Goal: Task Accomplishment & Management: Complete application form

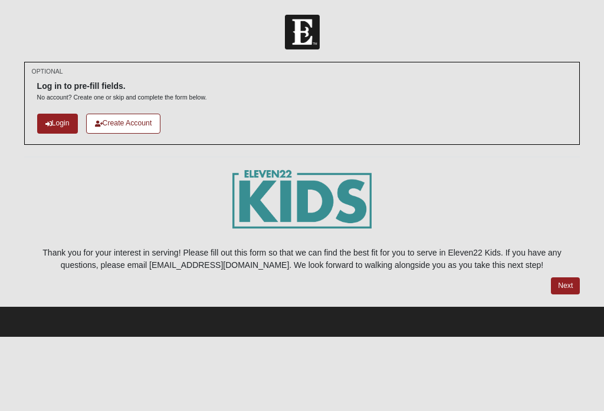
click at [57, 114] on link "Login" at bounding box center [57, 123] width 41 height 19
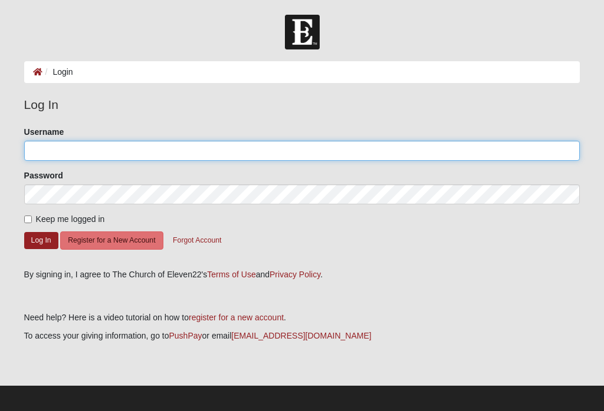
click at [294, 153] on input "Username" at bounding box center [302, 151] width 556 height 20
type input "[PERSON_NAME][EMAIL_ADDRESS][PERSON_NAME][DOMAIN_NAME]"
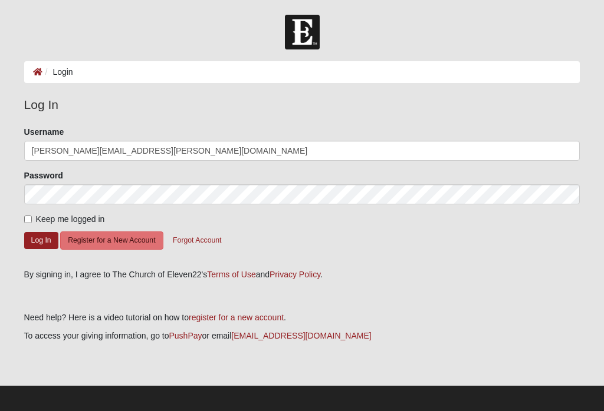
click at [41, 240] on button "Log In" at bounding box center [41, 240] width 34 height 17
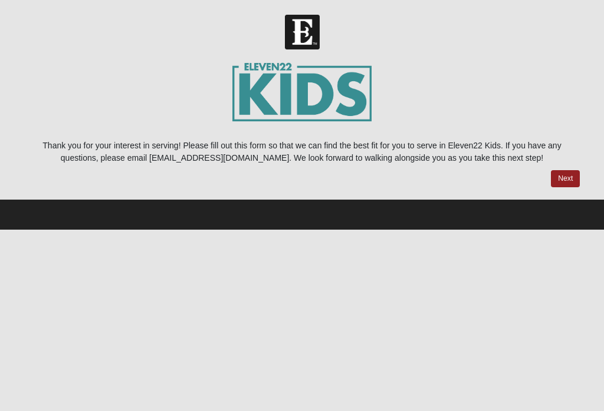
click at [577, 183] on link "Next" at bounding box center [565, 178] width 29 height 17
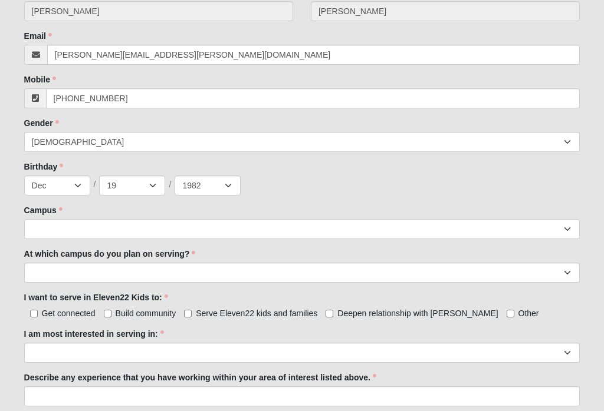
scroll to position [390, 0]
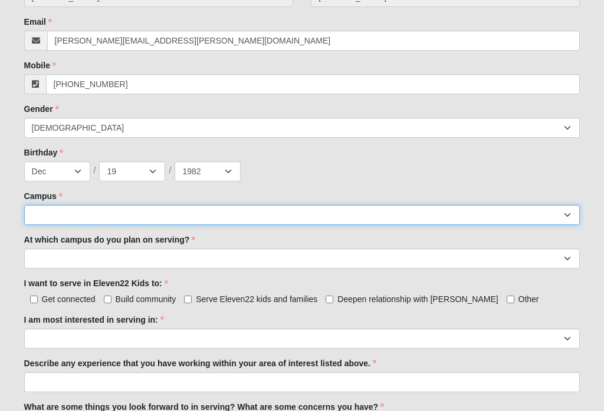
click at [531, 213] on select "Arlington Baymeadows College Park Orlando (Coming Soon) Eleven22 Online Fleming…" at bounding box center [302, 215] width 556 height 20
select select "11"
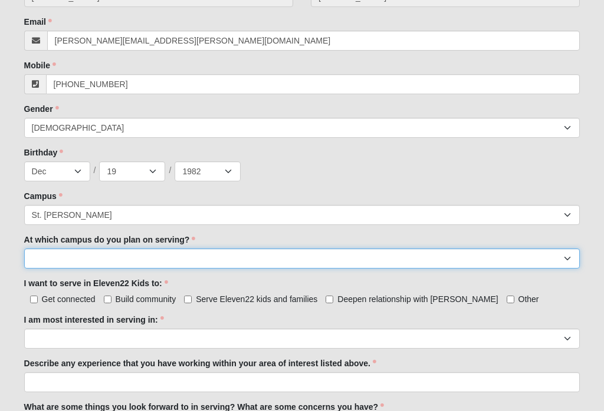
click at [570, 259] on select "Arlington Baymeadows Fleming Island Jesup Mandarin North Jax Orange Park Palatk…" at bounding box center [302, 259] width 556 height 20
select select "St. Johns"
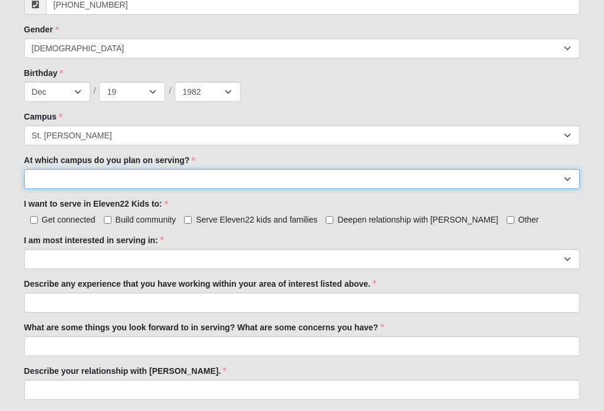
scroll to position [470, 0]
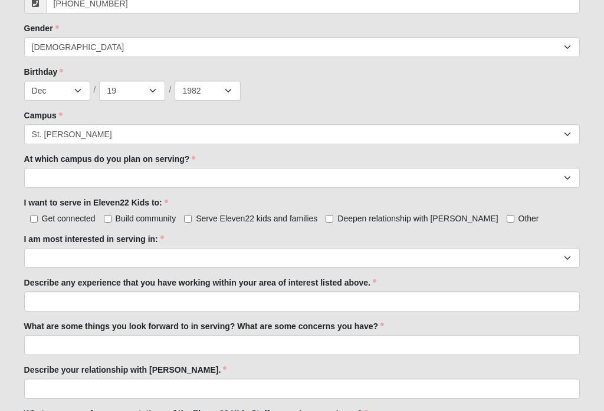
click at [190, 219] on input "Serve Eleven22 kids and families" at bounding box center [188, 220] width 8 height 8
checkbox input "true"
click at [37, 219] on input "Get connected" at bounding box center [34, 219] width 8 height 8
checkbox input "true"
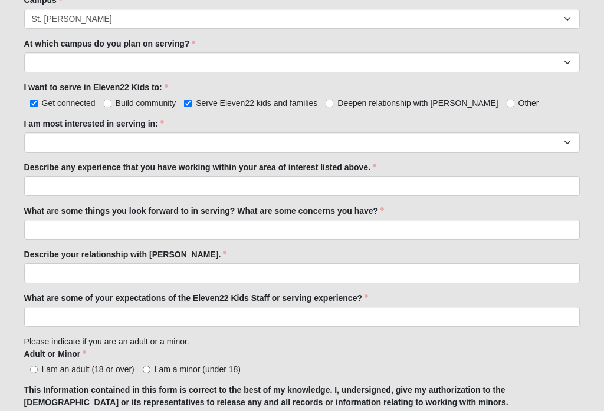
scroll to position [588, 0]
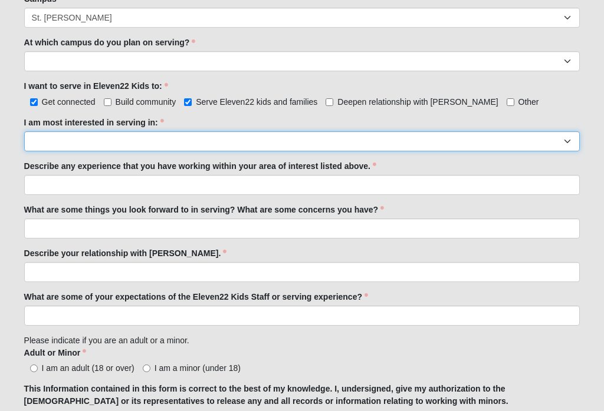
click at [224, 145] on select "Registration Tour Guide Preschool Disciple Group Leader Elementary Disciple Gro…" at bounding box center [302, 141] width 556 height 20
click at [345, 146] on select "Registration Tour Guide Preschool Disciple Group Leader Elementary Disciple Gro…" at bounding box center [302, 141] width 556 height 20
select select "Large Group Worship"
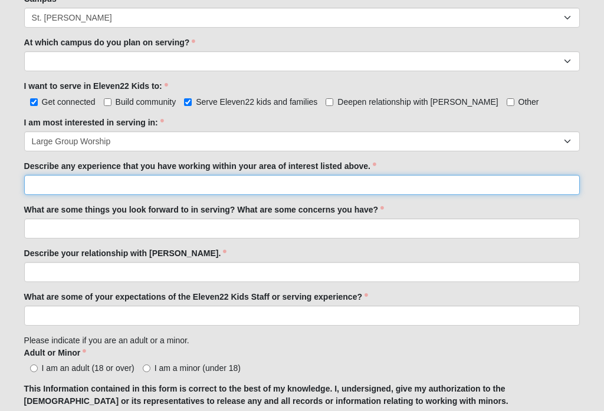
click at [498, 183] on input "Describe any experience that you have working within your area of interest list…" at bounding box center [302, 185] width 556 height 20
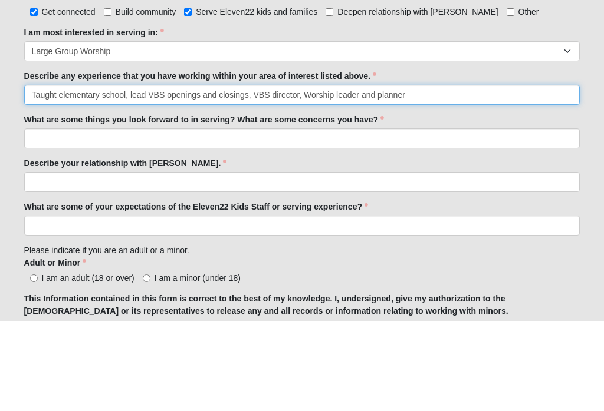
type input "Taught elementary school, lead VBS openings and closings, VBS director, Worship…"
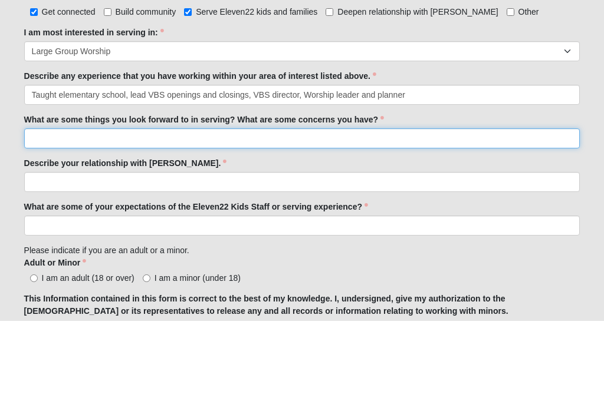
click at [305, 219] on input "What are some things you look forward to in serving? What are some concerns you…" at bounding box center [302, 229] width 556 height 20
type input "Bui"
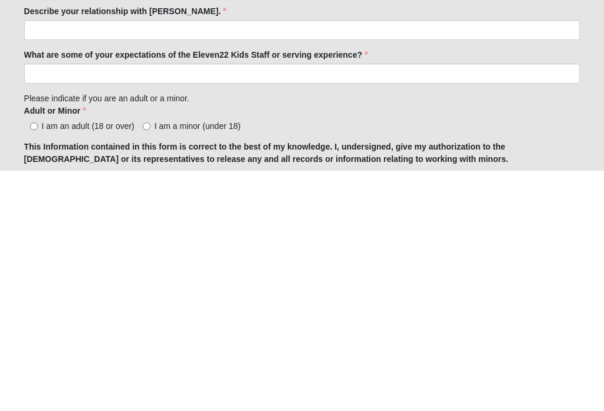
scroll to position [592, 0]
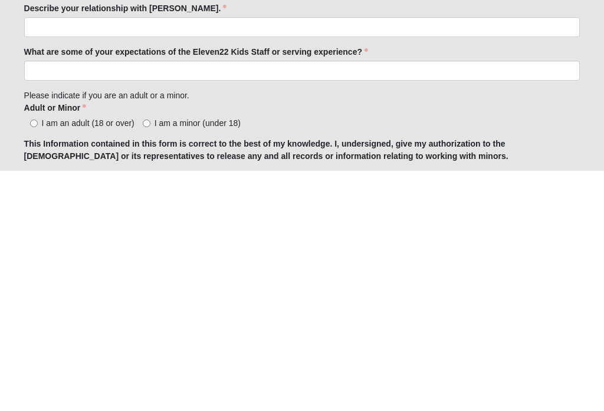
type input "Help the kids grow their relationship with Christ and growing relationships wit…"
click at [38, 360] on input "I am an adult (18 or over)" at bounding box center [34, 364] width 8 height 8
radio input "true"
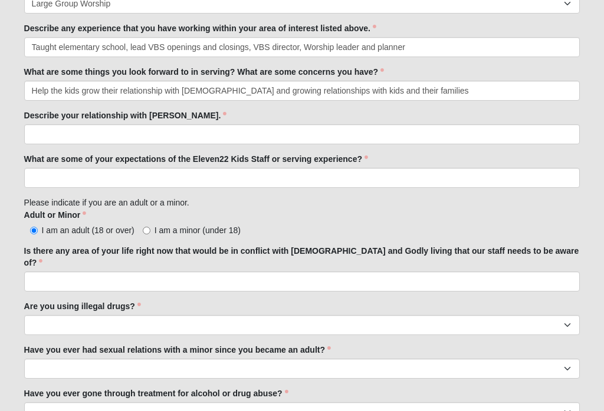
scroll to position [724, 0]
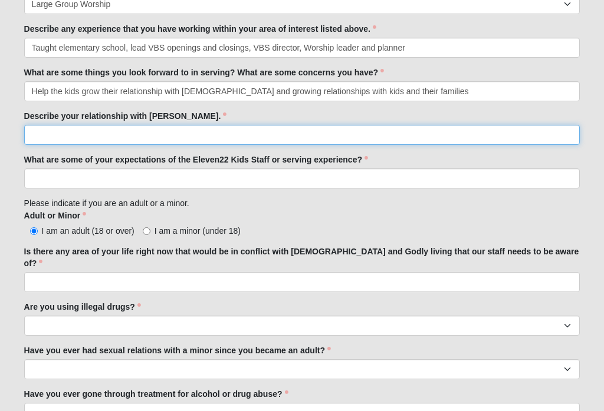
click at [400, 139] on input "Describe your relationship with Jesus." at bounding box center [302, 136] width 556 height 20
type input "J"
type input "My"
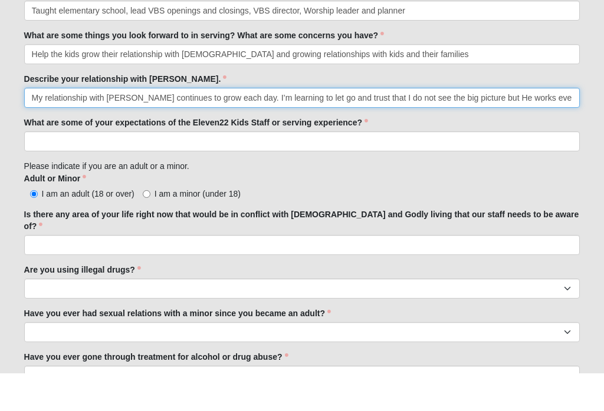
type input "My relationship with Jesus continues to grow each day. I’m learning to let go a…"
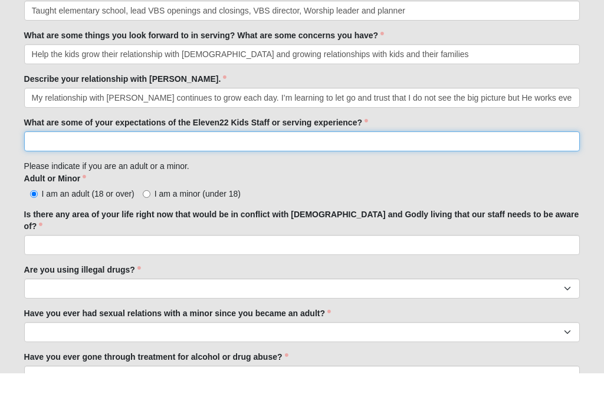
click at [424, 169] on input "What are some of your expectations of the Eleven22 Kids Staff or serving experi…" at bounding box center [302, 179] width 556 height 20
type input "Bui"
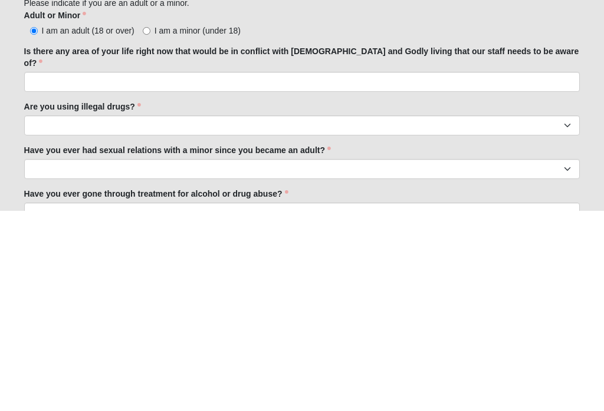
type input "Support of curriculum, expectations, and having fun"
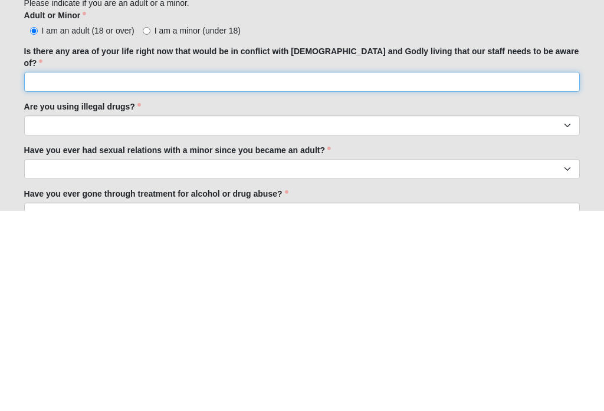
click at [409, 273] on input "Is there any area of your life right now that would be in conflict with biblica…" at bounding box center [302, 283] width 556 height 20
type input "No"
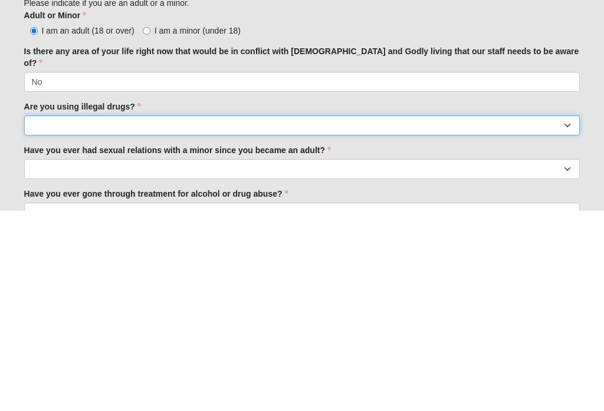
click at [406, 317] on select "Yes No" at bounding box center [302, 327] width 556 height 20
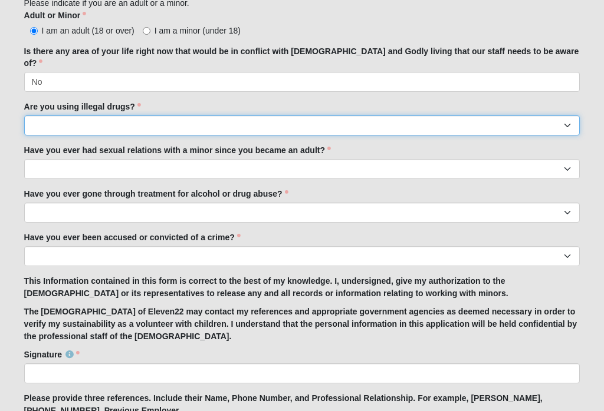
select select "No"
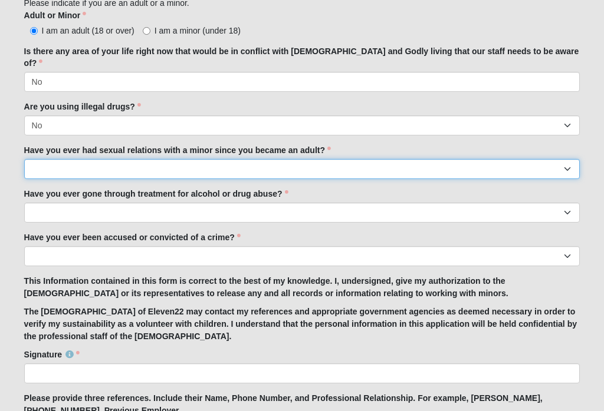
click at [367, 159] on select "Yes No" at bounding box center [302, 169] width 556 height 20
select select "No"
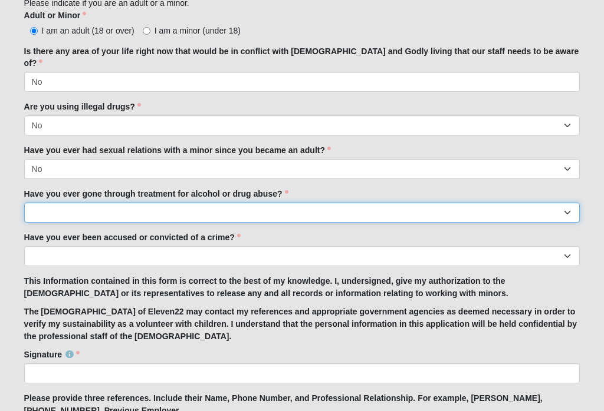
click at [388, 203] on select "Yes No" at bounding box center [302, 213] width 556 height 20
select select "No"
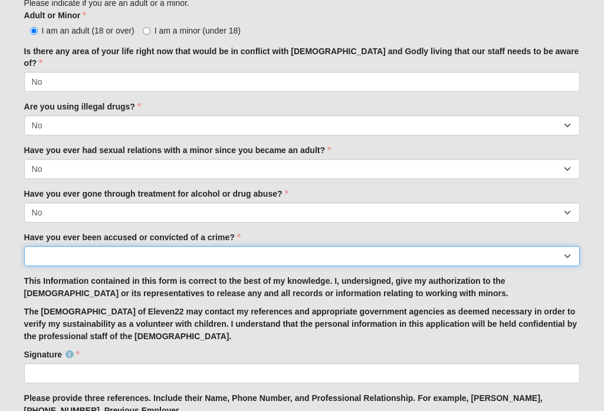
click at [367, 246] on select "Yes No" at bounding box center [302, 256] width 556 height 20
select select "No"
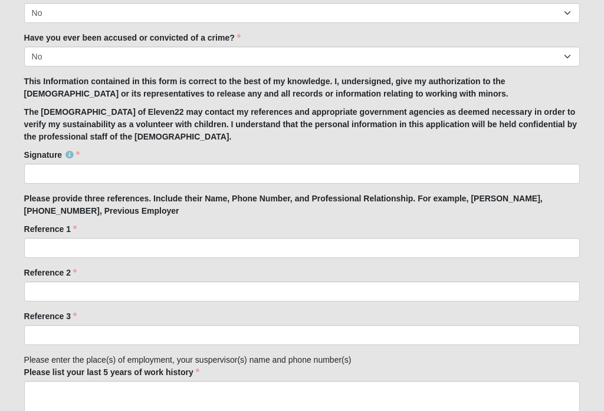
scroll to position [1125, 0]
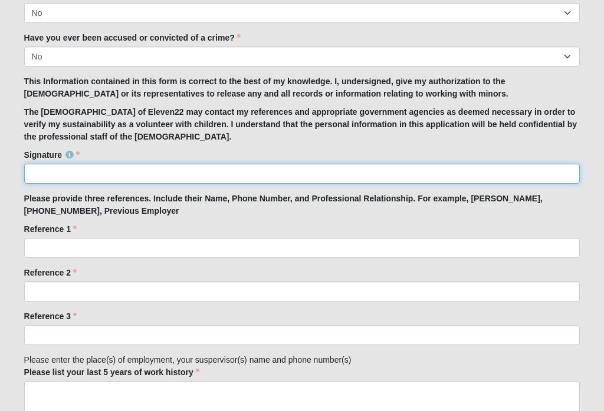
click at [342, 171] on input "Signature" at bounding box center [302, 174] width 556 height 20
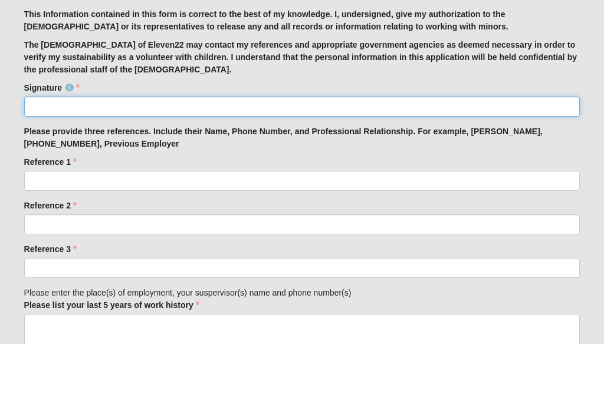
click at [114, 164] on input "Signature" at bounding box center [302, 174] width 556 height 20
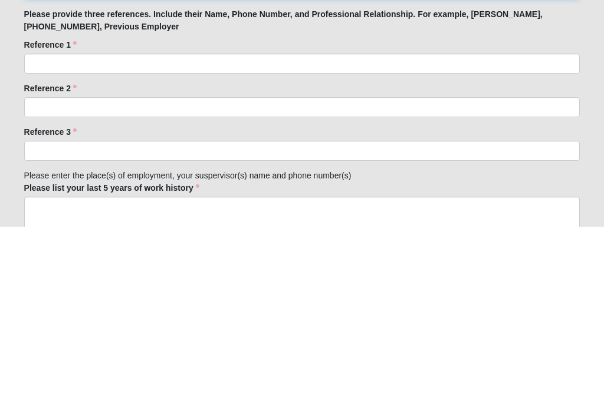
type input "Dawn M. Wilkey"
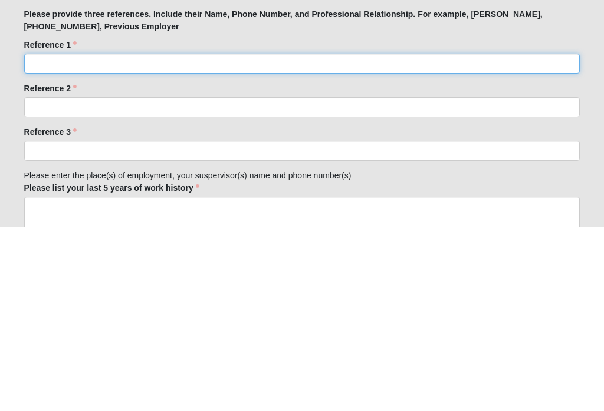
click at [380, 238] on input "Reference 1" at bounding box center [302, 248] width 556 height 20
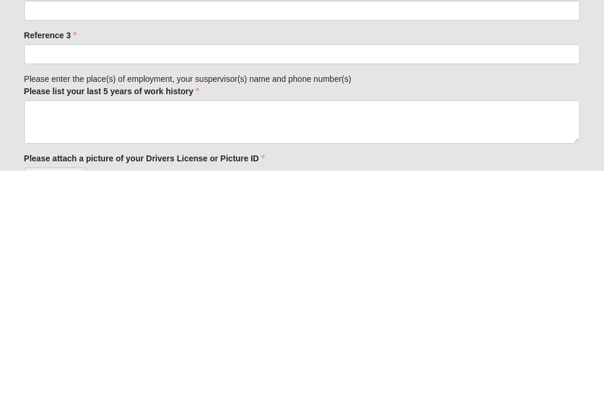
scroll to position [1167, 0]
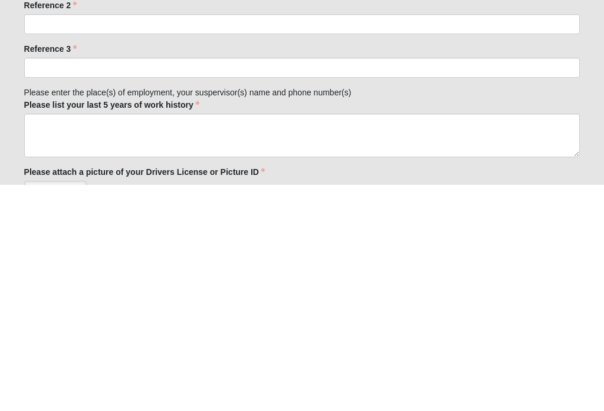
type input "Cindy"
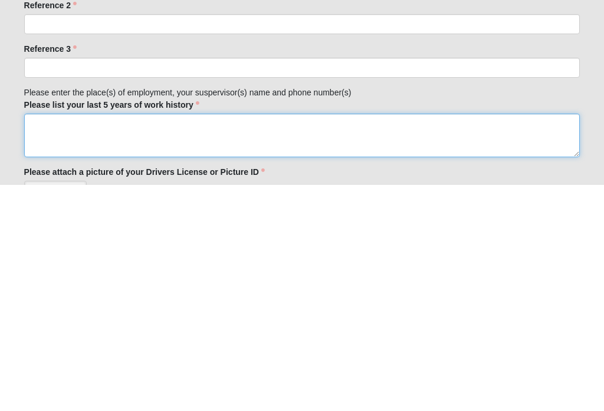
click at [248, 340] on textarea "Please list your last 5 years of work history" at bounding box center [302, 362] width 556 height 44
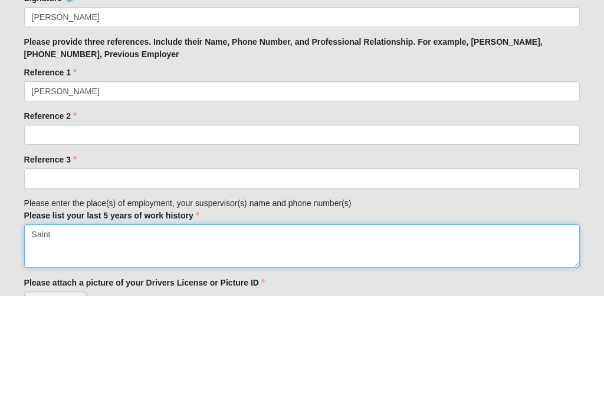
type textarea "Saint"
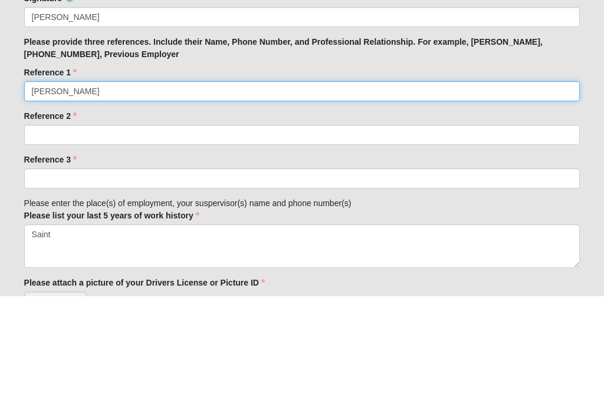
click at [211, 197] on input "Cindy" at bounding box center [302, 207] width 556 height 20
type input "Cindy Anderson, (904) 616-6582, previous co-worker"
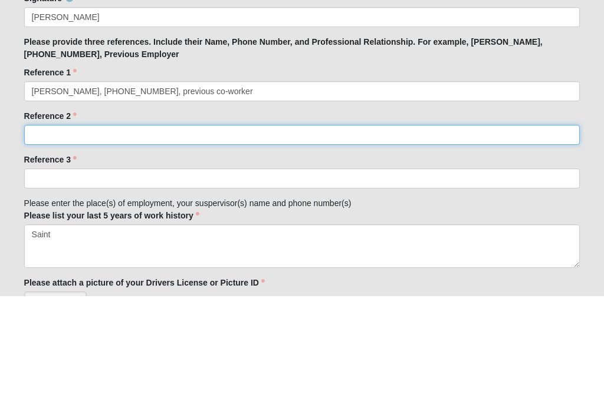
click at [292, 241] on input "Reference 2" at bounding box center [302, 251] width 556 height 20
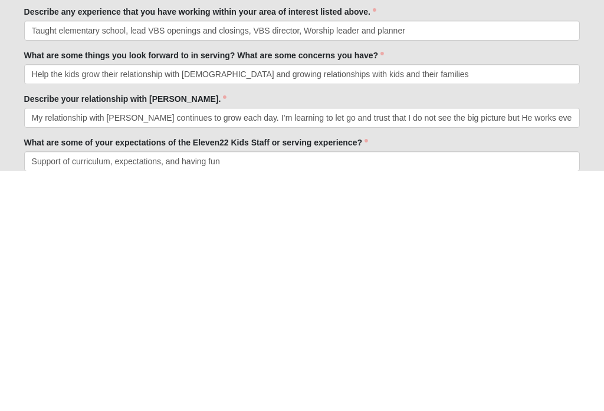
scroll to position [503, 0]
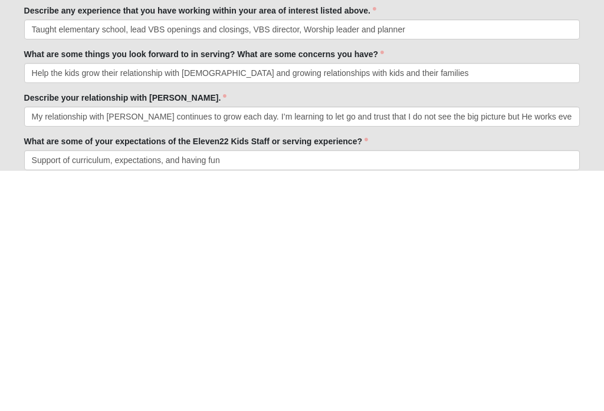
type input "Susie Parsley, (317)"
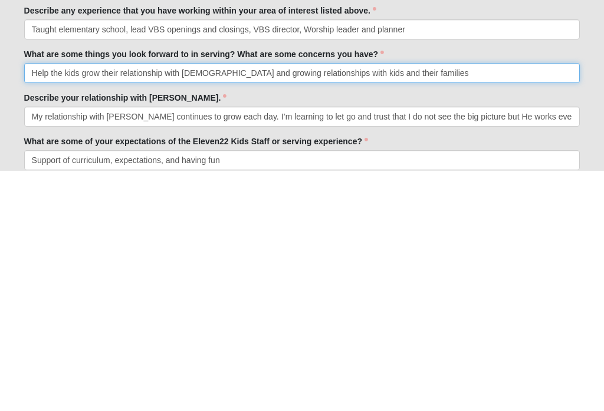
click at [218, 304] on input "Help the kids grow their relationship with Christ and growing relationships wit…" at bounding box center [302, 314] width 556 height 20
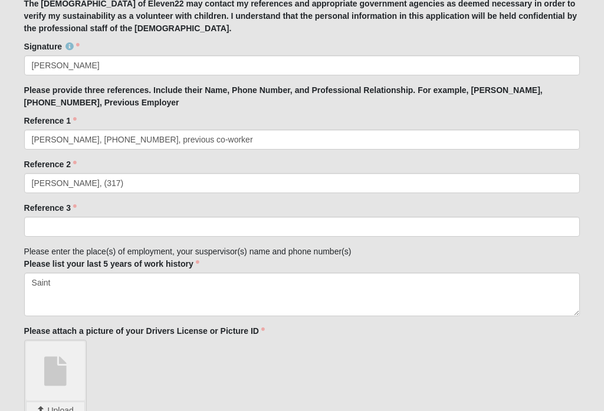
scroll to position [1233, 0]
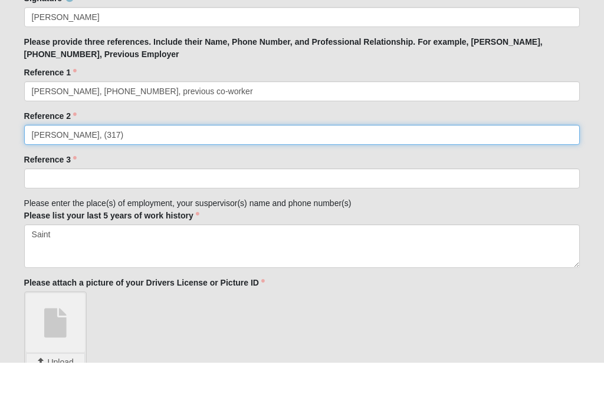
click at [326, 174] on input "Susie Parsley, (317)" at bounding box center [302, 184] width 556 height 20
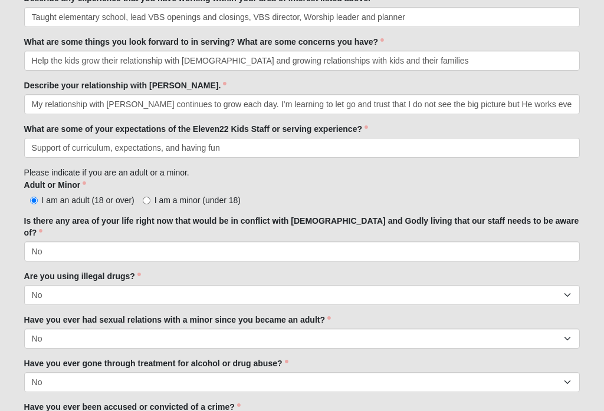
scroll to position [755, 0]
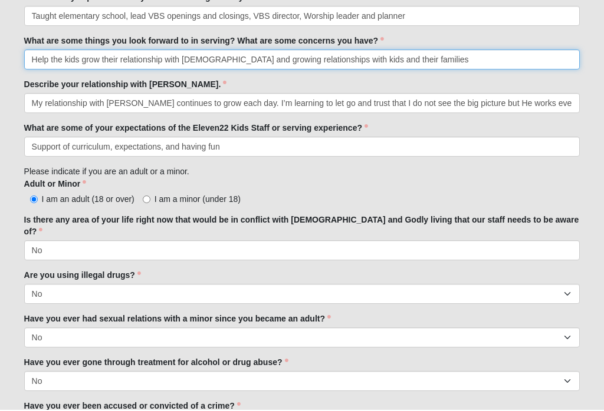
click at [221, 64] on input "Help the kids grow their relationship with Christ and growing relationships wit…" at bounding box center [302, 61] width 556 height 20
click at [421, 64] on input "Help the kids grow their relationship with Christ, growing relationships with k…" at bounding box center [302, 61] width 556 height 20
click at [357, 61] on input "Help the kids grow their relationship with Christ, growing relationships with k…" at bounding box center [302, 61] width 556 height 20
click at [281, 61] on input "There’s nothing better than kids worshiping and learning about" at bounding box center [302, 61] width 556 height 20
click at [212, 68] on input "There’s nothing better than kids worshiping and have those “ah ha” moments as t…" at bounding box center [302, 61] width 556 height 20
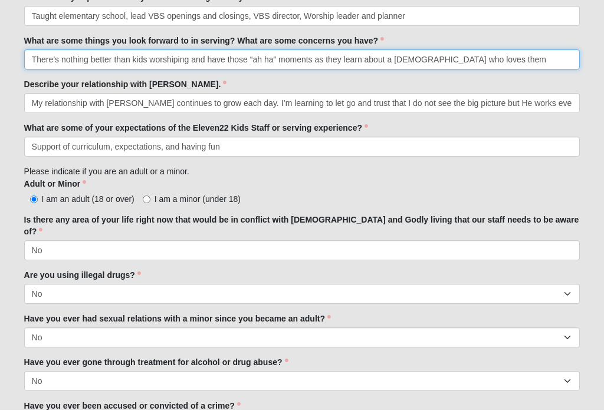
click at [224, 57] on input "There’s nothing better than kids worshiping and have those “ah ha” moments as t…" at bounding box center [302, 61] width 556 height 20
click at [498, 67] on input "There’s nothing better than kids worshiping and having those “ah ha” moments as…" at bounding box center [302, 61] width 556 height 20
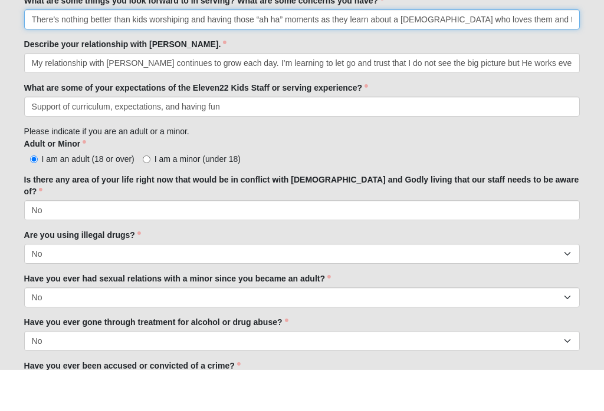
type input "There’s nothing better than kids worshiping and having those “ah ha” moments as…"
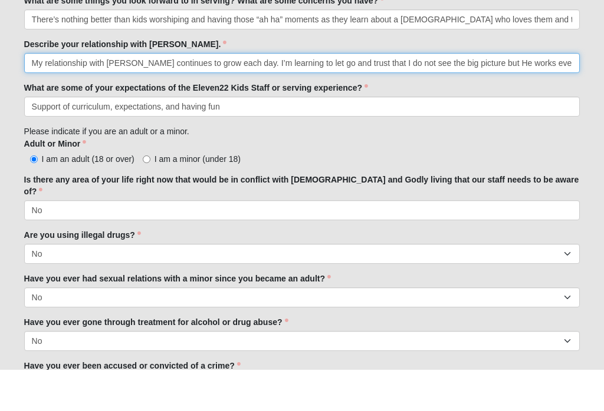
click at [459, 95] on input "My relationship with Jesus continues to grow each day. I’m learning to let go a…" at bounding box center [302, 105] width 556 height 20
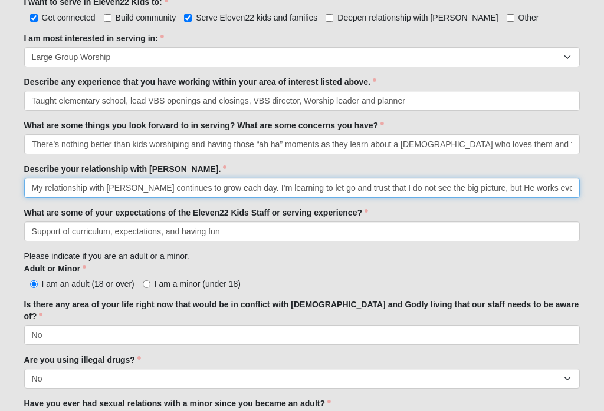
scroll to position [672, 0]
type input "My relationship with Jesus continues to grow each day. I’m learning to let go a…"
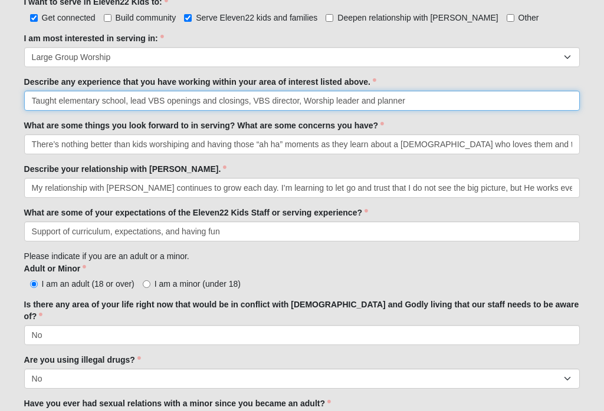
click at [546, 99] on input "Taught elementary school, lead VBS openings and closings, VBS director, Worship…" at bounding box center [302, 101] width 556 height 20
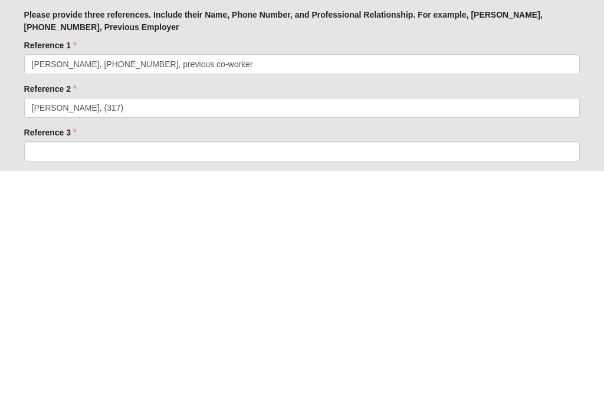
scroll to position [1070, 0]
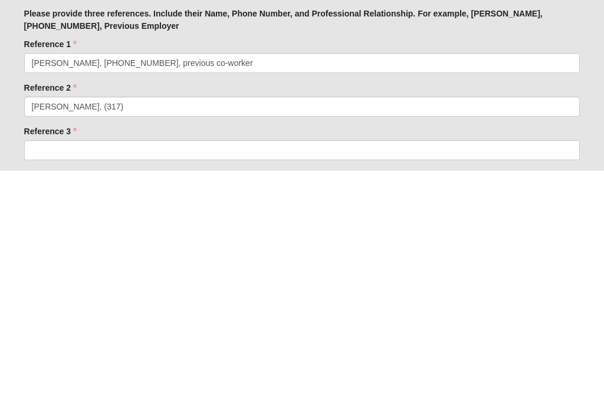
type input "Taught elementary school, lead VBS opening and closing worship sessions, worshi…"
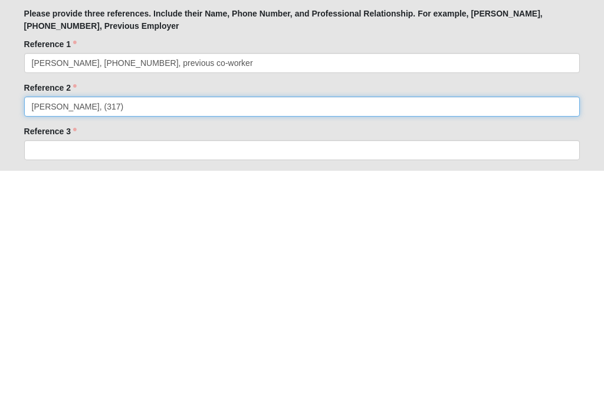
click at [382, 337] on input "Susie Parsley, (317)" at bounding box center [302, 347] width 556 height 20
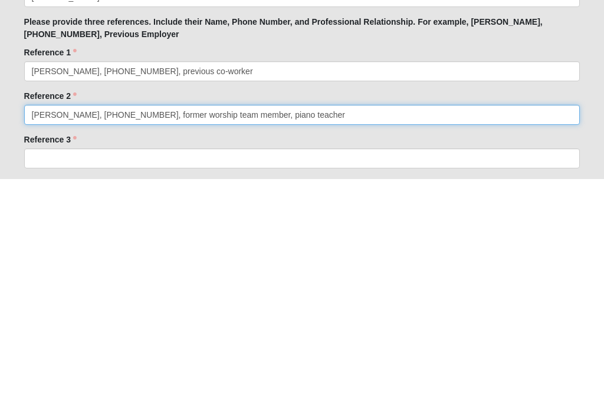
type input "Susie Parsley, (317) 434-5291, former worship team member, piano teacher"
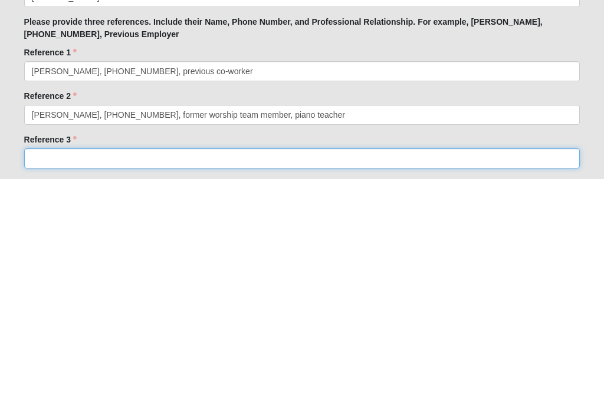
click at [330, 381] on input "Reference 3" at bounding box center [302, 391] width 556 height 20
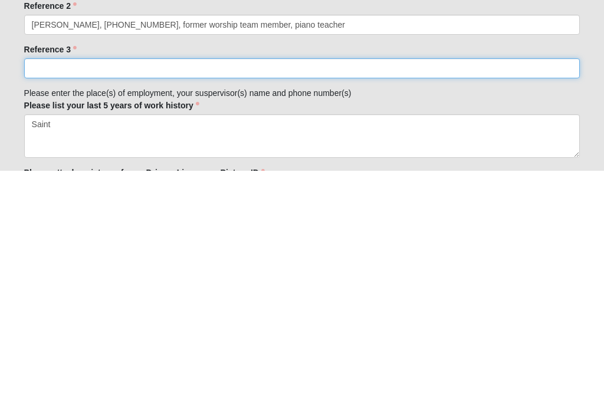
scroll to position [1157, 0]
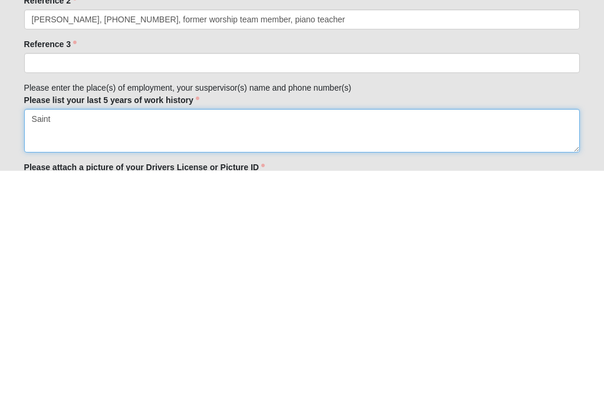
click at [255, 350] on textarea "Saint" at bounding box center [302, 372] width 556 height 44
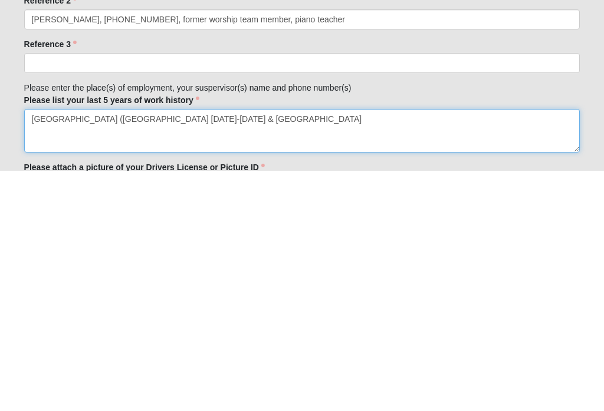
click at [275, 350] on textarea "Saint John’s County School District (Mill Creek Academy 2019-2023 & Pine Island…" at bounding box center [302, 372] width 556 height 44
click at [381, 350] on textarea "Saint John’s County School District (Mill Creek Academy 2019-2022 & Pine Island…" at bounding box center [302, 372] width 556 height 44
click at [278, 350] on textarea "Saint John’s County School District (Mill Creek Academy 2019-2022 & Pine Island…" at bounding box center [302, 372] width 556 height 44
click at [279, 350] on textarea "Saint John’s County School District (Mill Creek Academy 2019-2022 & Pine Island…" at bounding box center [302, 372] width 556 height 44
click at [378, 350] on textarea "Saint John’s County School District (Mill Creek Academy 2019-2021 & Pine Island…" at bounding box center [302, 372] width 556 height 44
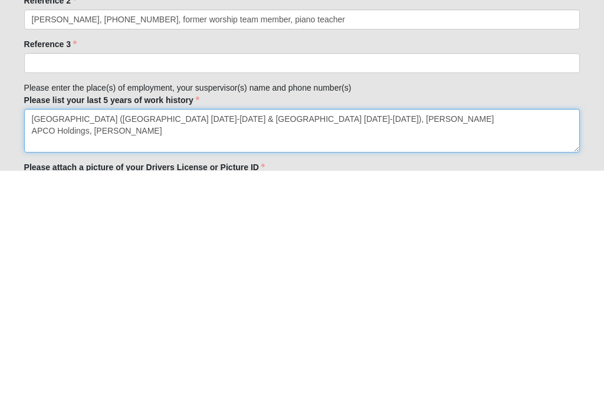
click at [103, 350] on textarea "Saint John’s County School District (Mill Creek Academy 2019-2021 & Pine Island…" at bounding box center [302, 372] width 556 height 44
click at [290, 350] on textarea "Saint John’s County School District (Mill Creek Academy 2019-2021 & Pine Island…" at bounding box center [302, 372] width 556 height 44
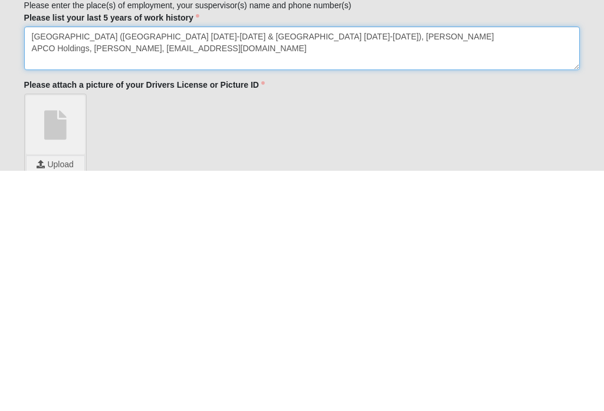
scroll to position [1240, 0]
type textarea "Saint John’s County School District (Mill Creek Academy 2019-2021 & Pine Island…"
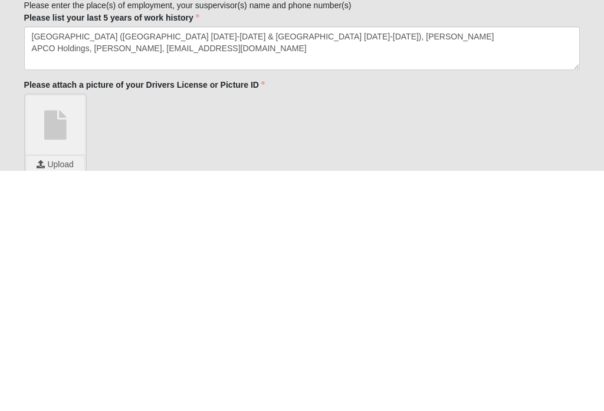
click at [66, 336] on link at bounding box center [55, 365] width 59 height 59
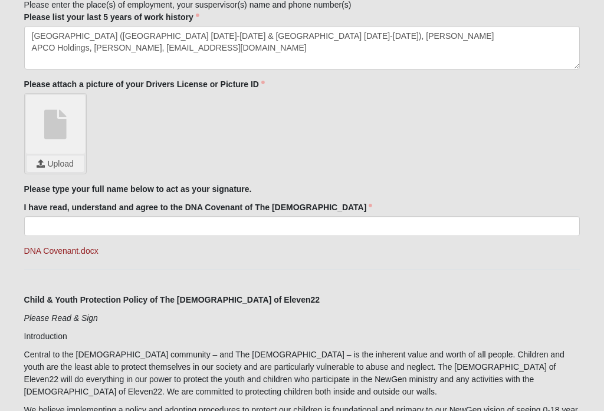
click at [62, 108] on link at bounding box center [55, 124] width 59 height 59
click at [85, 246] on link "DNA Covenant.docx" at bounding box center [61, 250] width 74 height 9
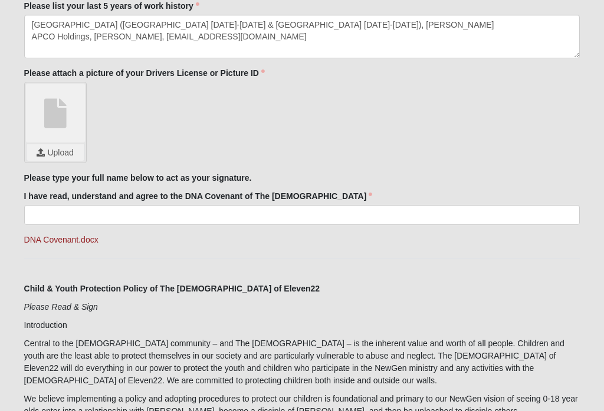
scroll to position [1491, 0]
click at [58, 104] on link at bounding box center [55, 113] width 59 height 59
click at [68, 145] on input "file" at bounding box center [56, 153] width 58 height 17
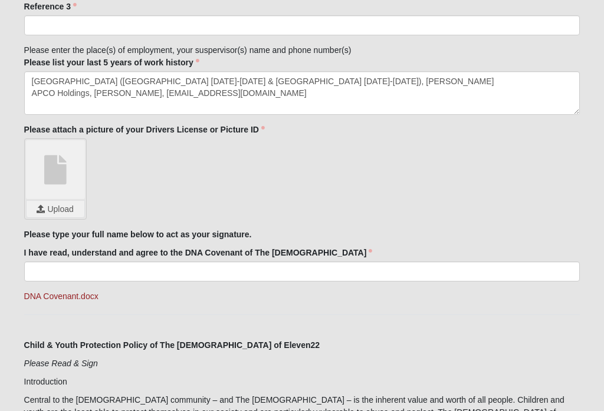
scroll to position [1452, 0]
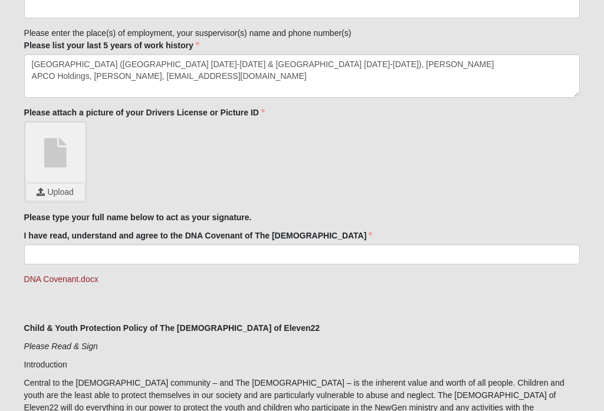
click at [68, 184] on input "file" at bounding box center [56, 192] width 58 height 17
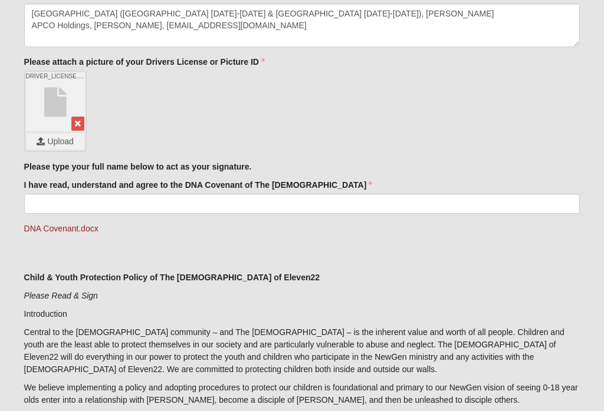
scroll to position [1504, 0]
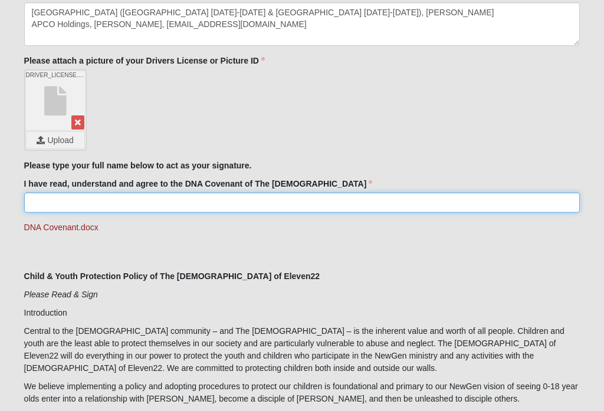
click at [399, 193] on input "I have read, understand and agree to the DNA Covenant of The Church of Eleven22" at bounding box center [302, 203] width 556 height 20
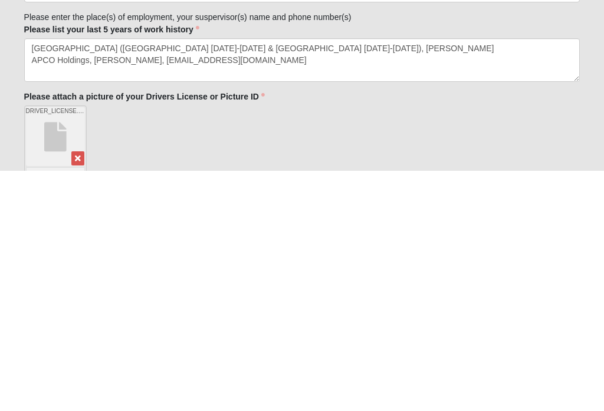
scroll to position [1231, 0]
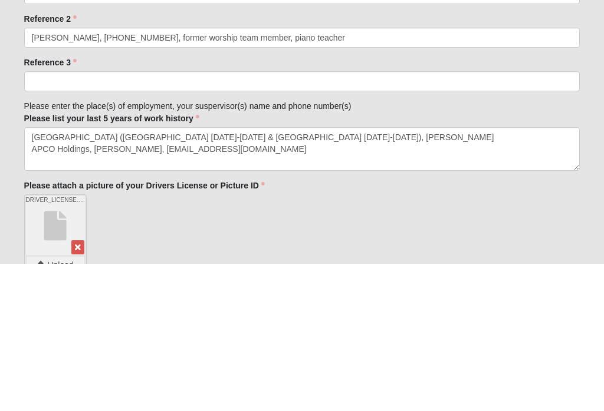
type input "Dawn M. Wilkey"
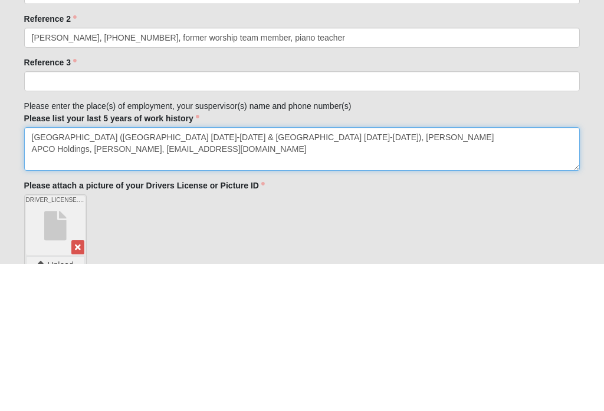
click at [499, 275] on textarea "Saint John’s County School District (Mill Creek Academy 2019-2021 & Pine Island…" at bounding box center [302, 297] width 556 height 44
type textarea "Saint John’s County School District (Mill Creek Academy 2019-2021 & Pine Island…"
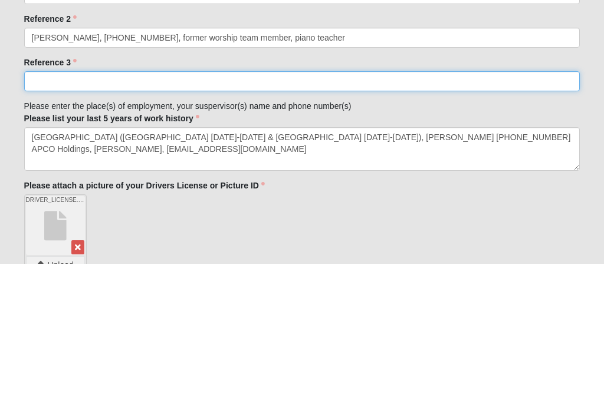
click at [213, 219] on input "Reference 3" at bounding box center [302, 229] width 556 height 20
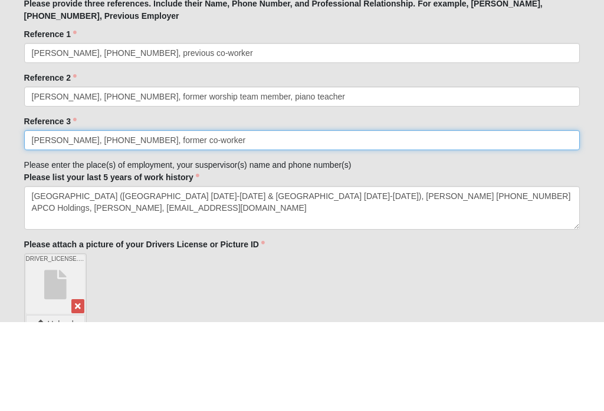
click at [164, 219] on input "Ashley Stadt, (765) 427-8512, former co-worker" at bounding box center [302, 229] width 556 height 20
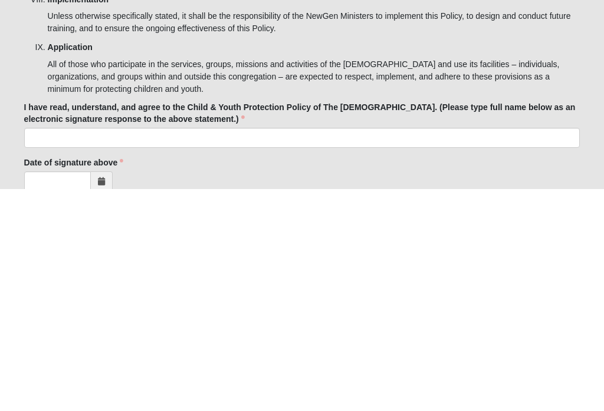
scroll to position [4309, 0]
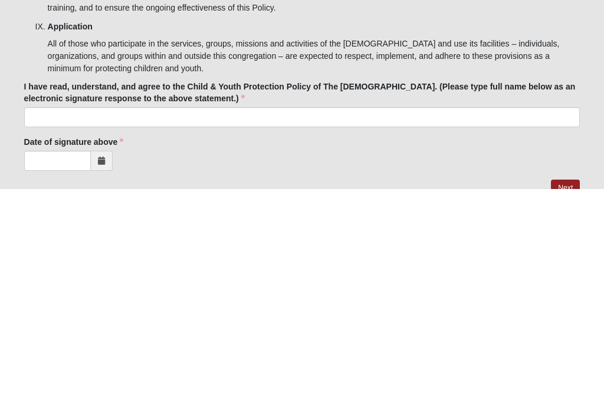
type input "Ashley Stadt, (765) 427-8512, previous co-worker"
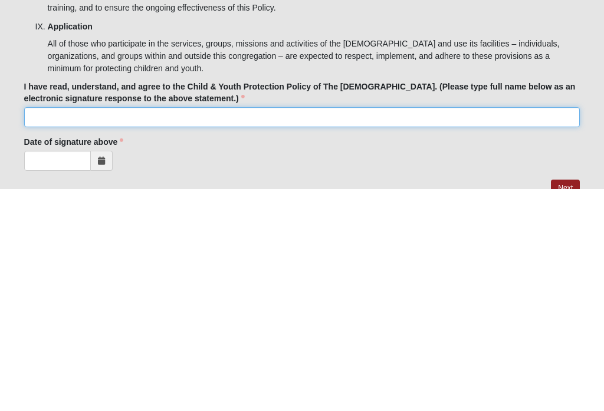
click at [378, 330] on input "I have read, understand, and agree to the Child & Youth Protection Policy of Th…" at bounding box center [302, 340] width 556 height 20
type input "Dawn M. Wilkey"
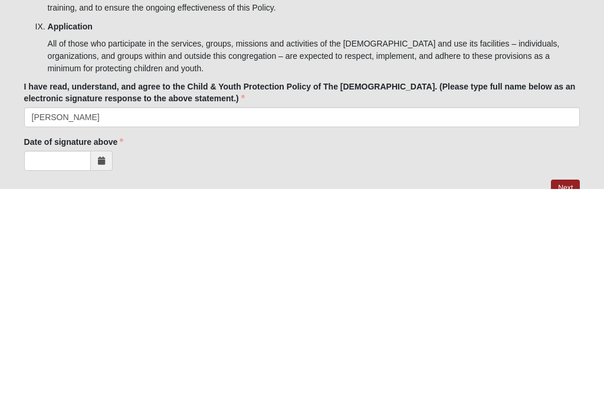
click at [94, 373] on span at bounding box center [102, 383] width 22 height 20
click at [103, 373] on span at bounding box center [102, 383] width 22 height 20
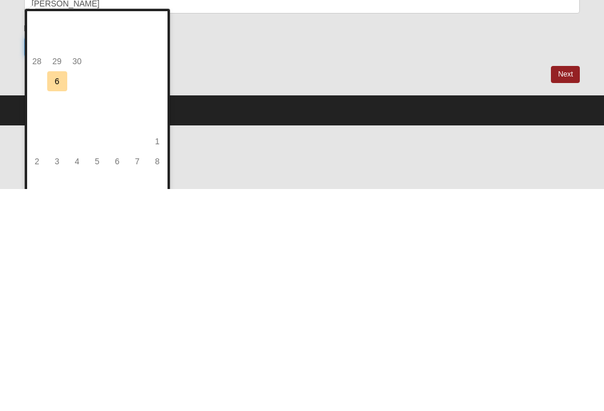
scroll to position [4428, 0]
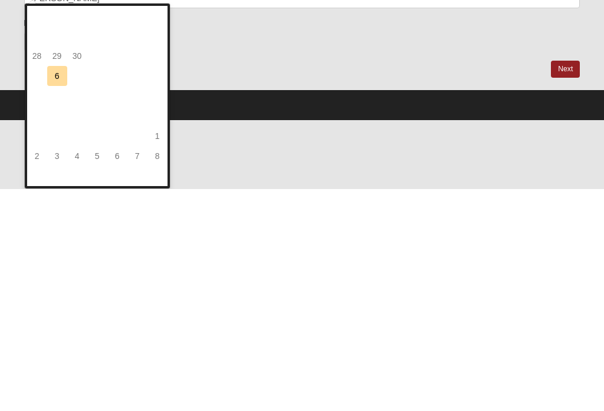
click at [58, 288] on td "6" at bounding box center [57, 298] width 20 height 20
type input "10/06/2025"
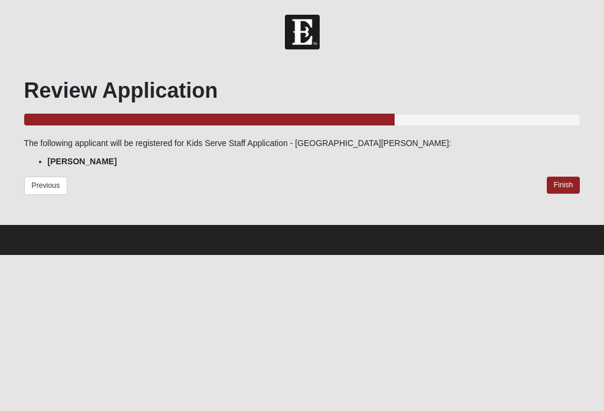
click at [560, 189] on link "Finish" at bounding box center [563, 185] width 34 height 17
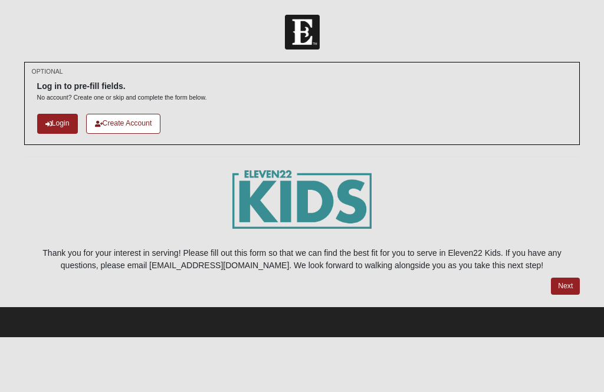
click at [64, 120] on link "Login" at bounding box center [57, 123] width 41 height 19
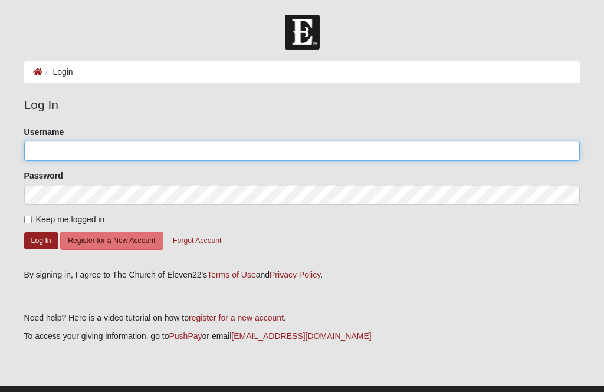
type input "[PERSON_NAME][EMAIL_ADDRESS][PERSON_NAME][DOMAIN_NAME]"
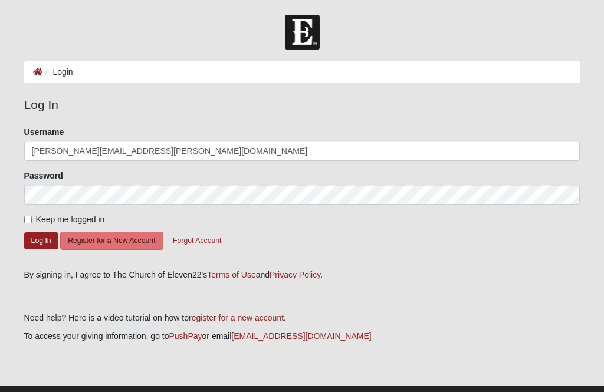
click at [41, 240] on button "Log In" at bounding box center [41, 240] width 34 height 17
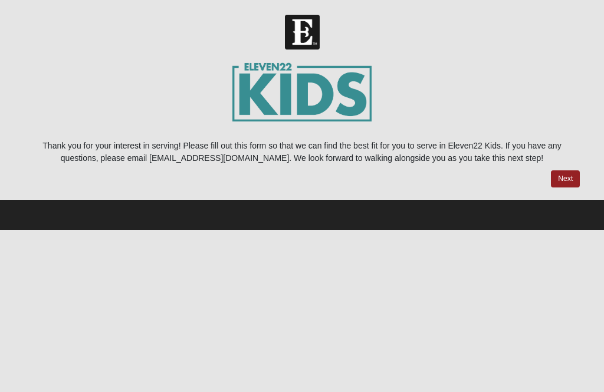
click at [571, 182] on link "Next" at bounding box center [565, 178] width 29 height 17
